Goal: Transaction & Acquisition: Purchase product/service

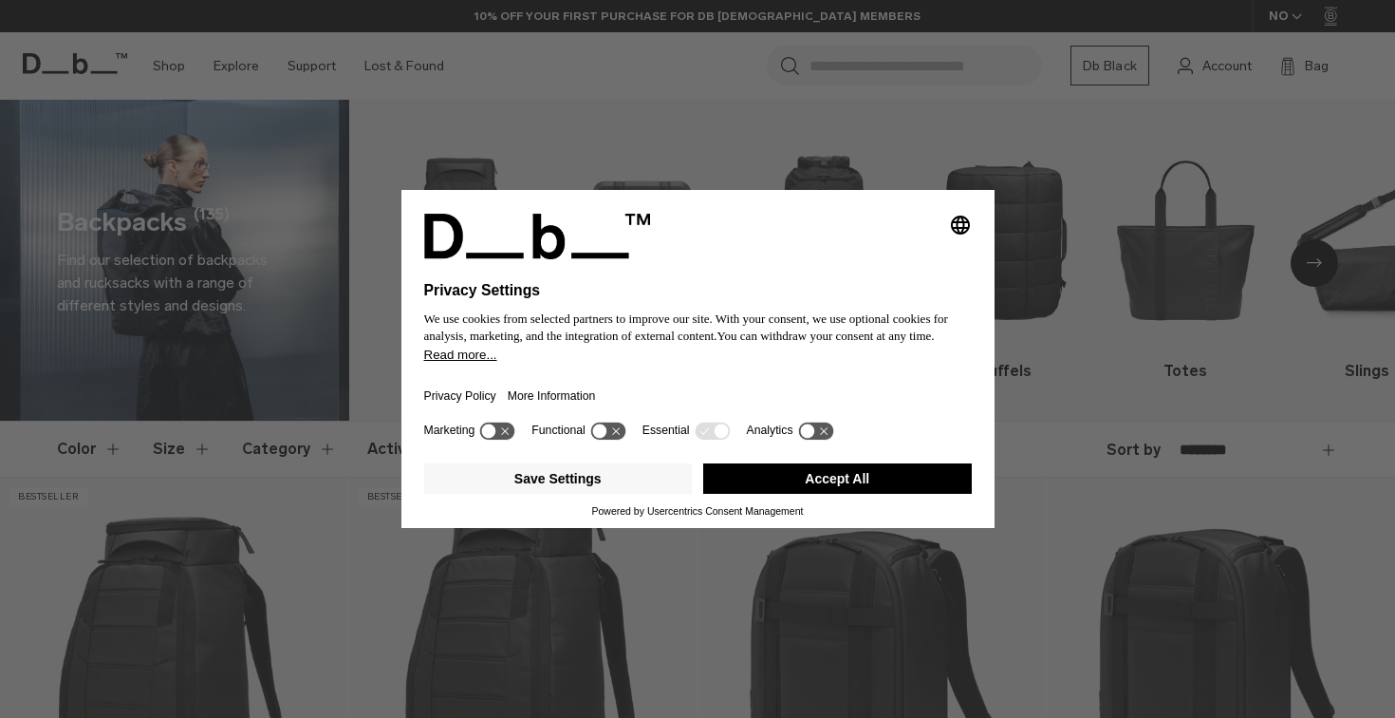
click at [758, 491] on button "Accept All" at bounding box center [837, 478] width 269 height 30
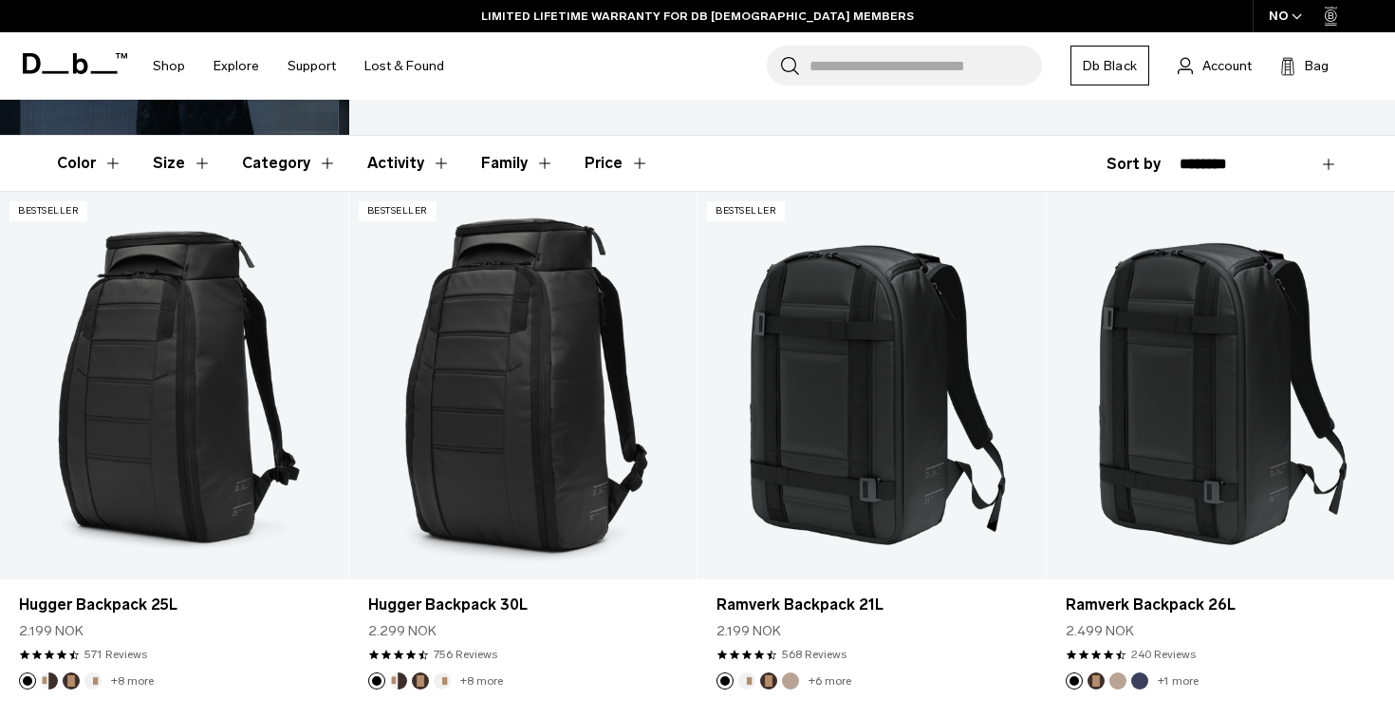
scroll to position [284, 0]
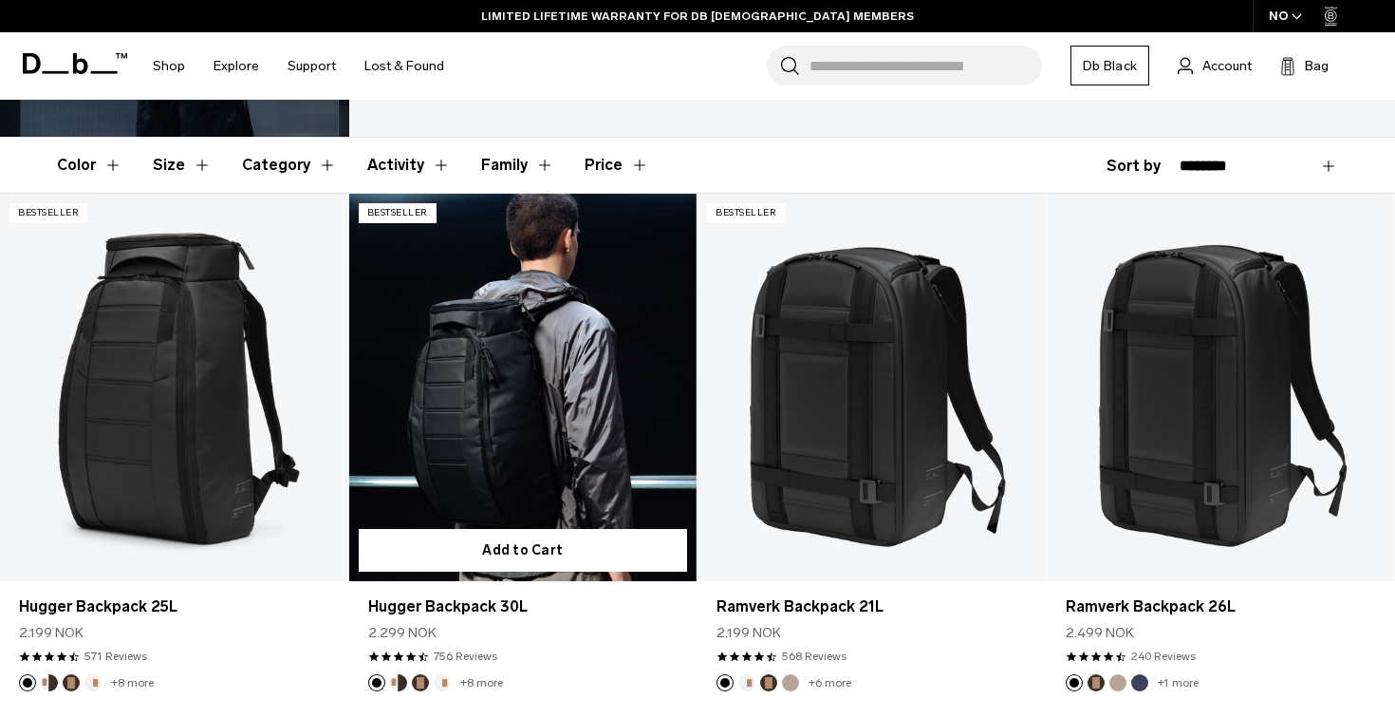
click at [543, 378] on link "Hugger Backpack 30L" at bounding box center [523, 387] width 348 height 386
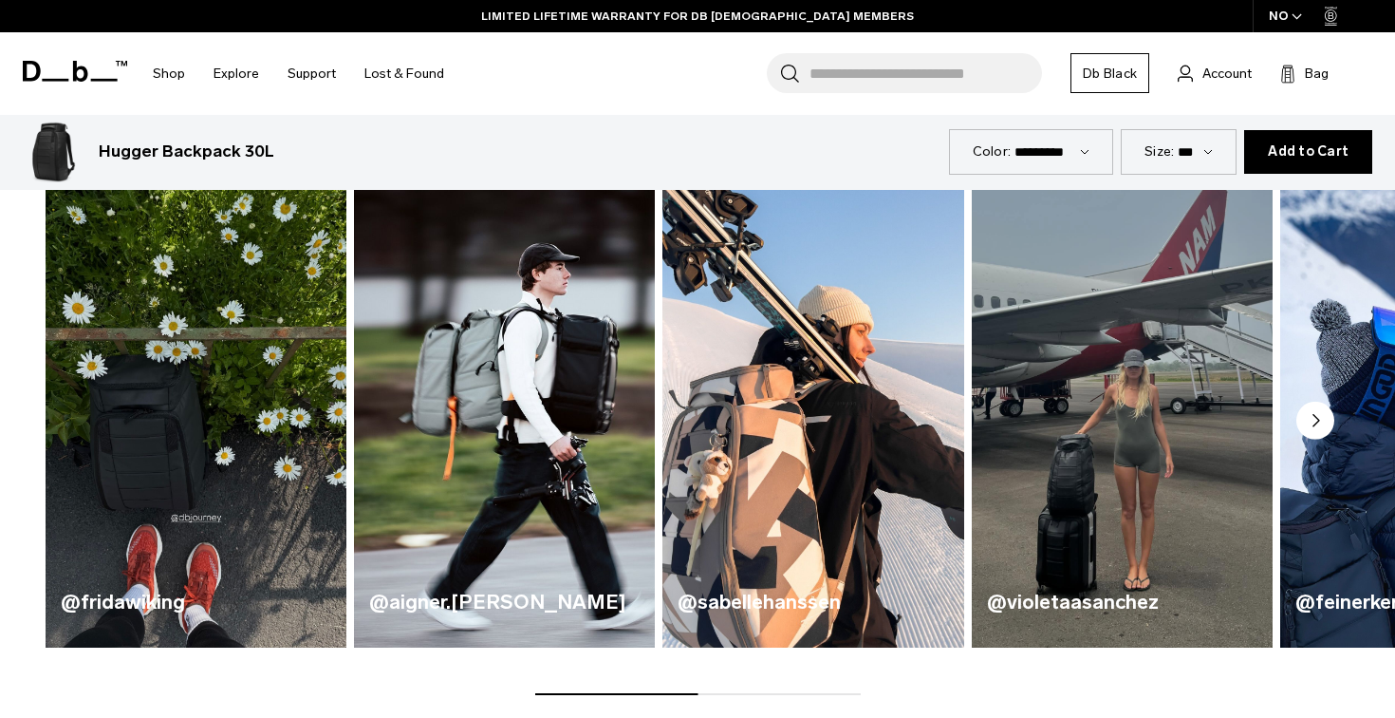
scroll to position [975, 0]
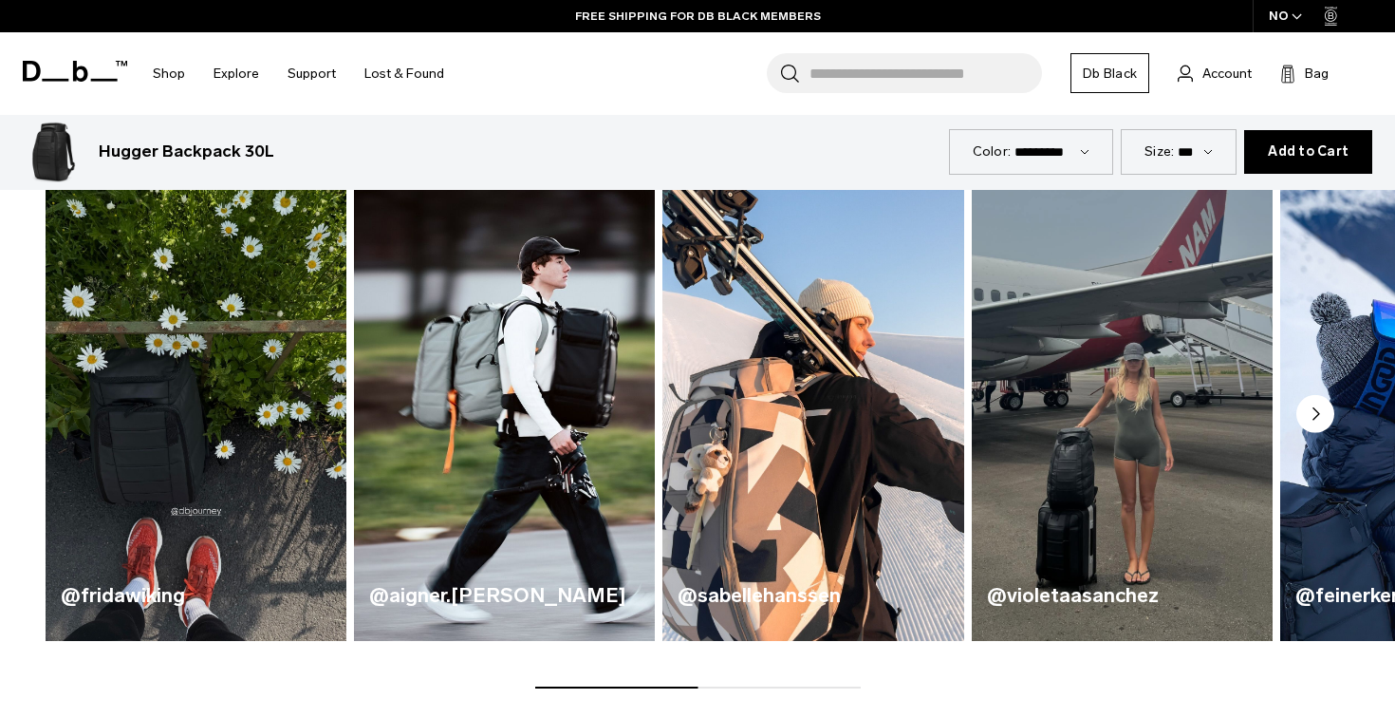
click at [1318, 417] on icon "Next slide" at bounding box center [1317, 413] width 6 height 11
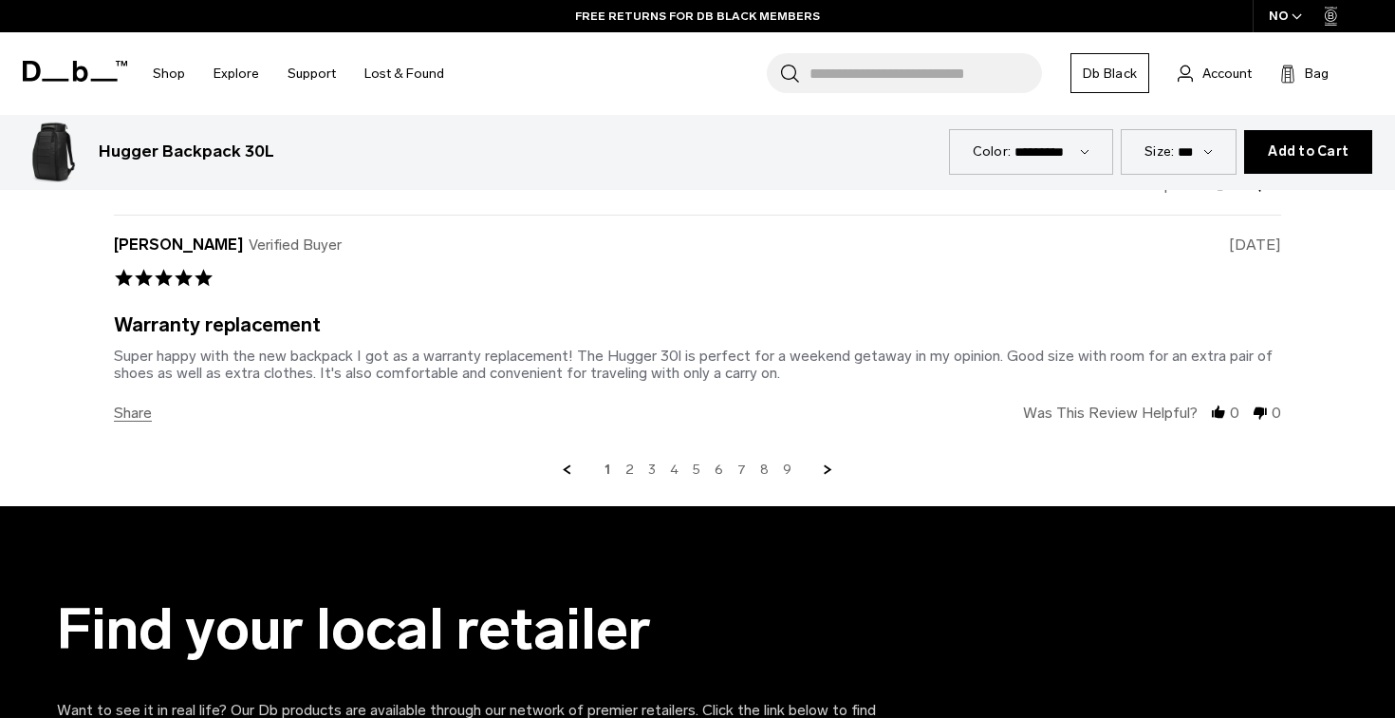
scroll to position [7236, 0]
